Goal: Task Accomplishment & Management: Use online tool/utility

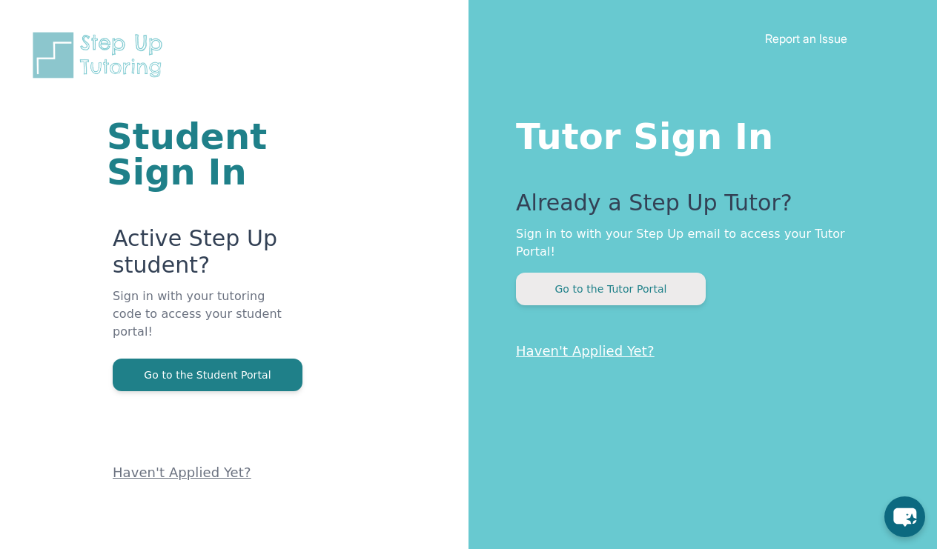
click at [614, 273] on button "Go to the Tutor Portal" at bounding box center [611, 289] width 190 height 33
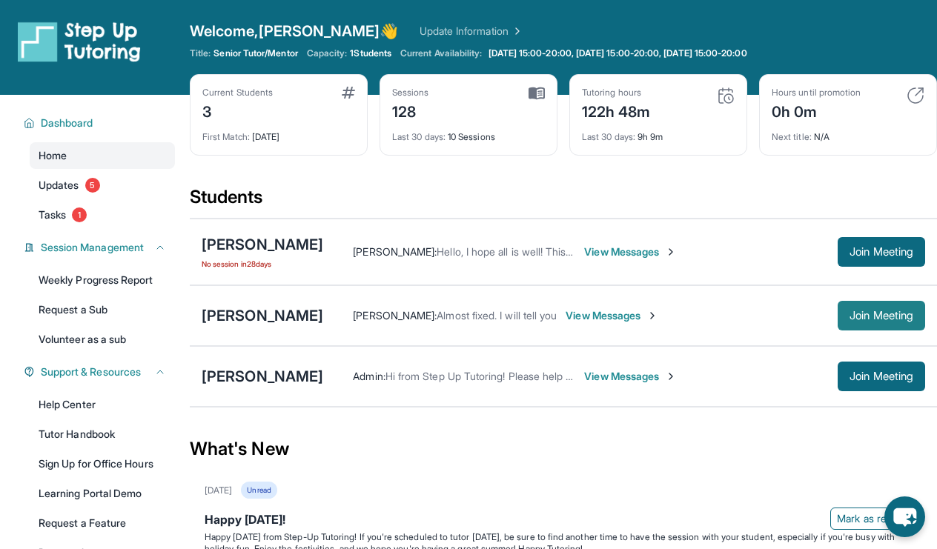
click at [892, 307] on button "Join Meeting" at bounding box center [880, 316] width 87 height 30
